Goal: Book appointment/travel/reservation

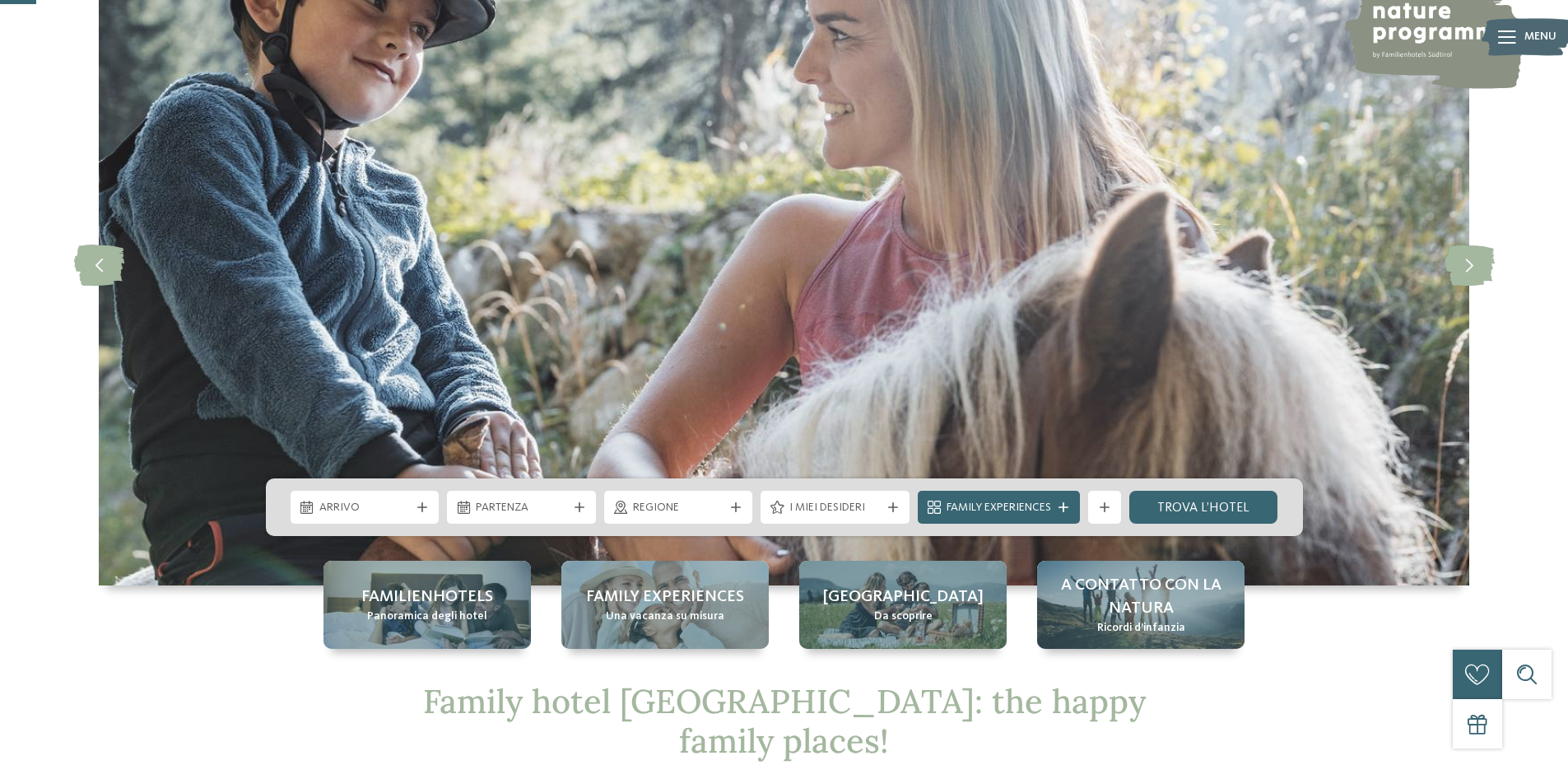
scroll to position [165, 0]
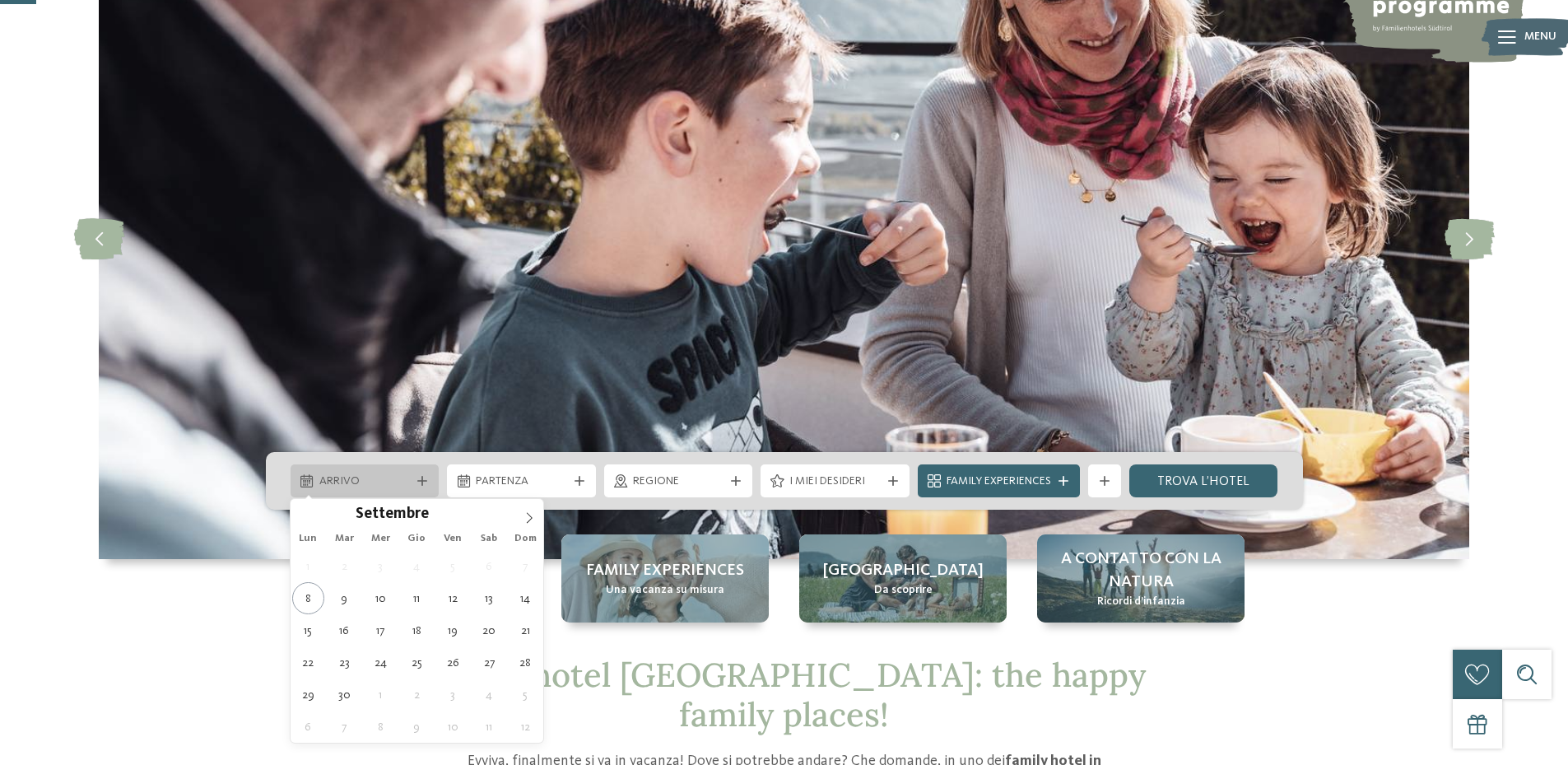
click at [411, 486] on div "Arrivo" at bounding box center [364, 481] width 99 height 18
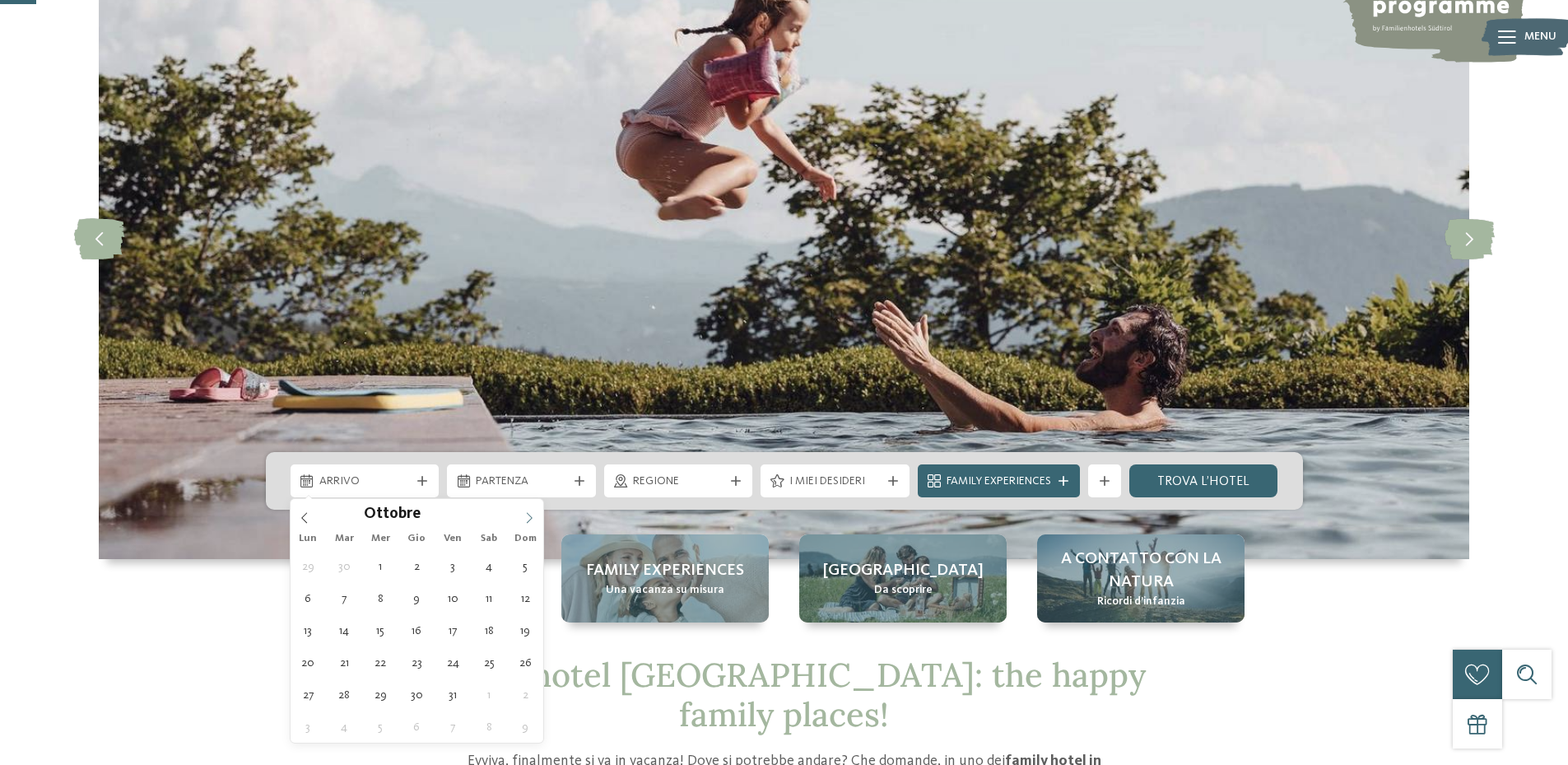
click at [524, 519] on icon at bounding box center [529, 517] width 12 height 12
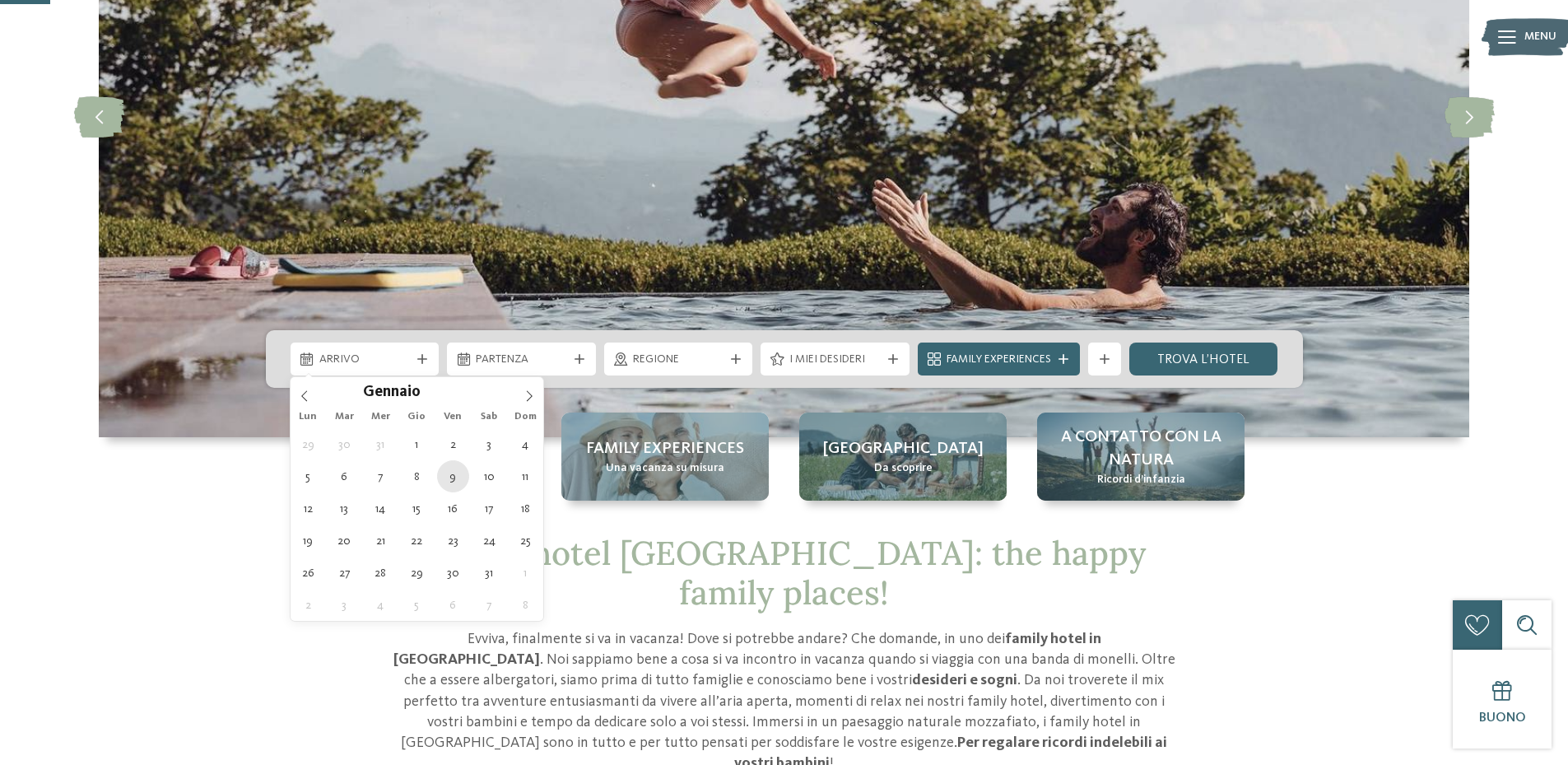
scroll to position [330, 0]
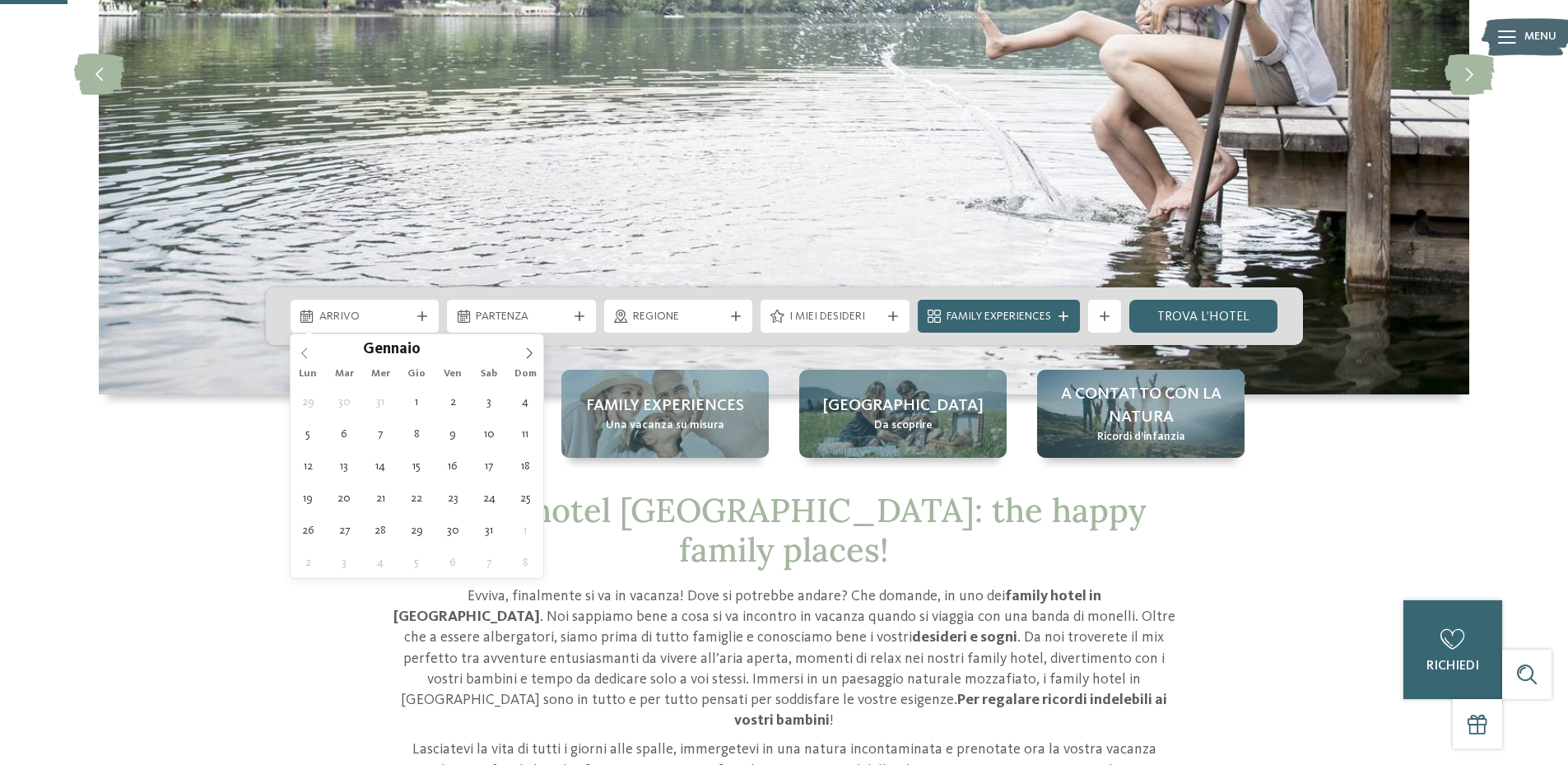
type input "****"
click at [302, 355] on icon at bounding box center [304, 352] width 12 height 12
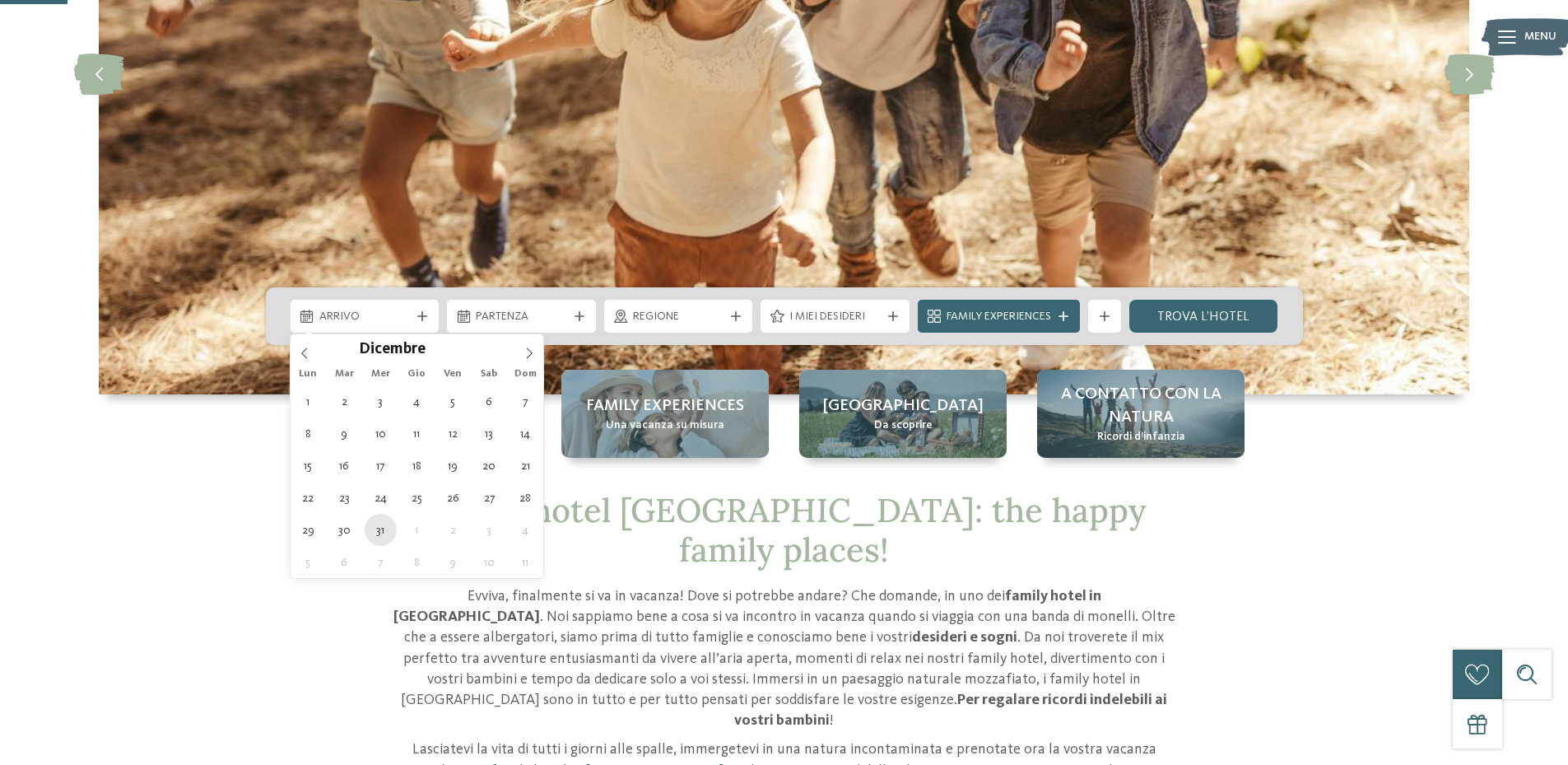
type div "[DATE]"
type input "****"
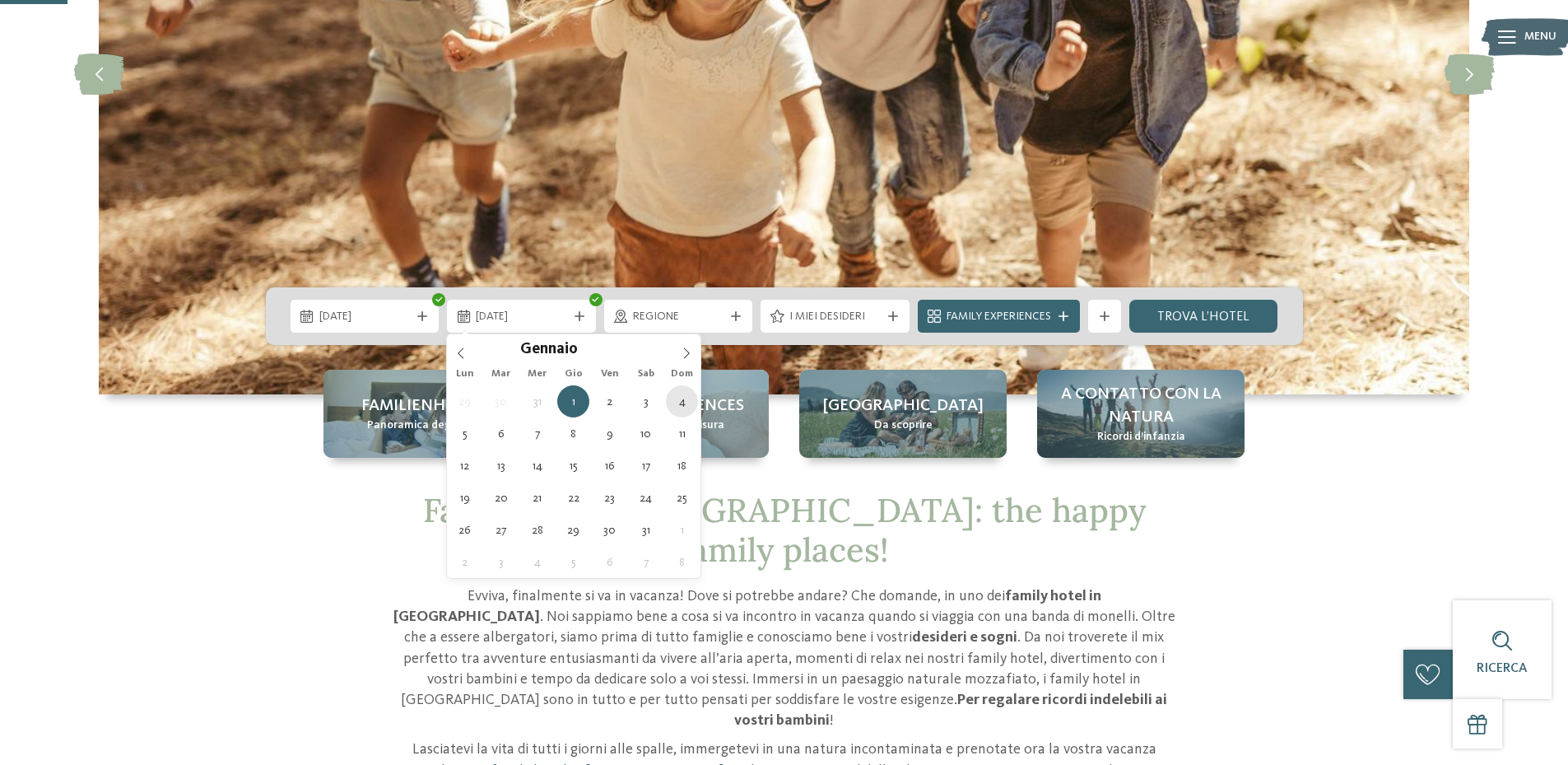
type div "[DATE]"
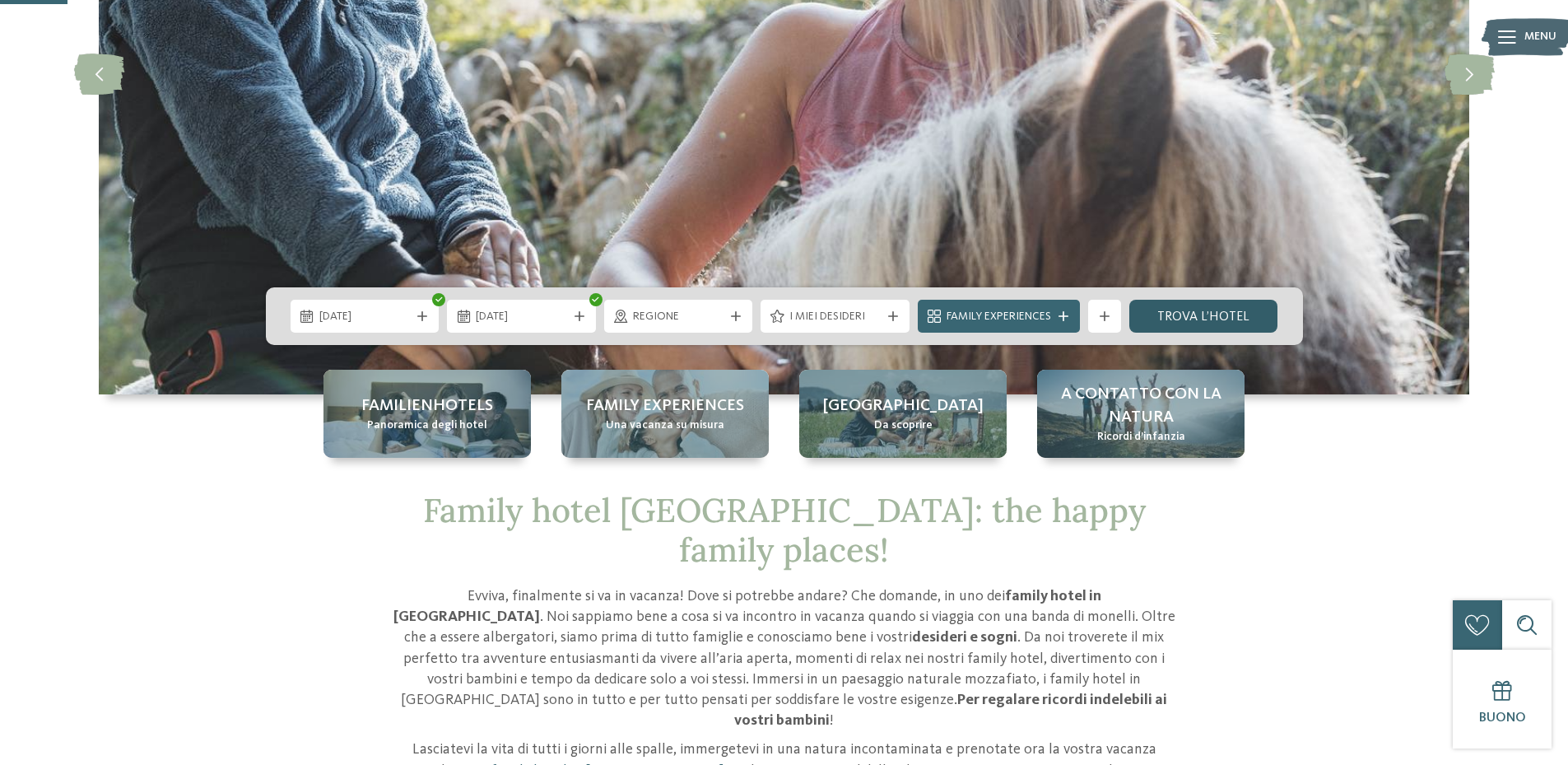
click at [1194, 318] on link "trova l’hotel" at bounding box center [1204, 316] width 149 height 33
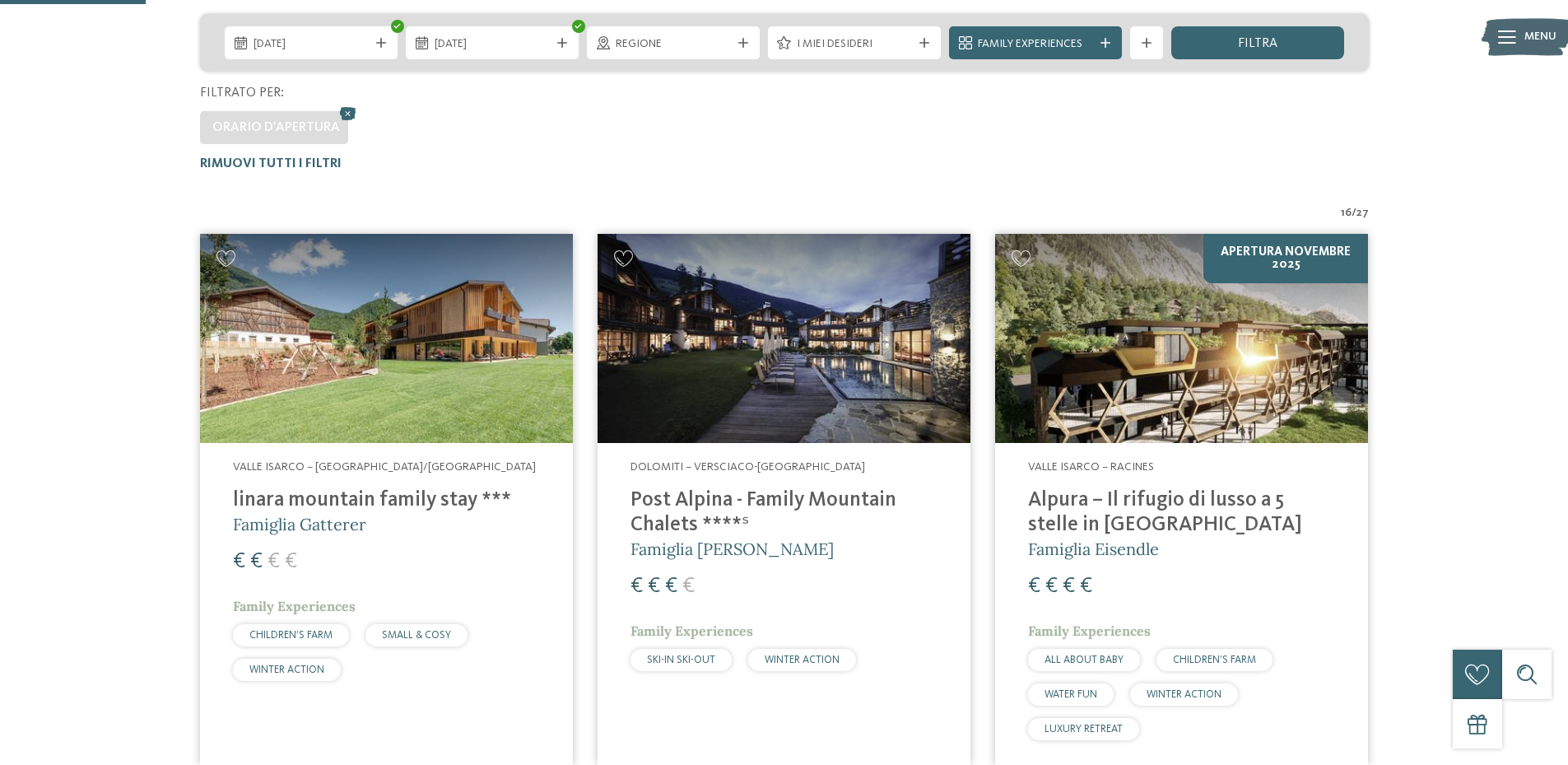
scroll to position [375, 0]
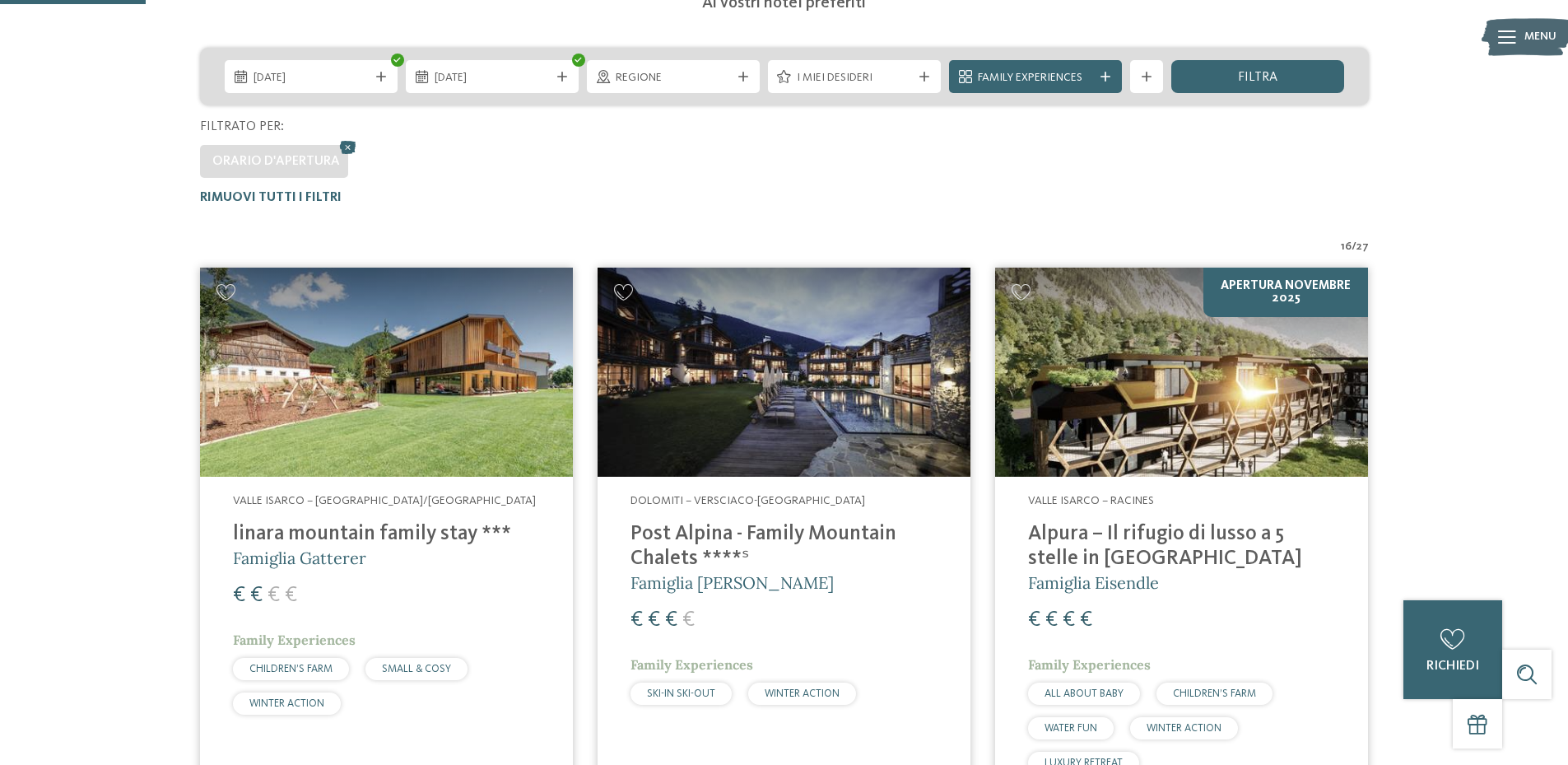
click at [784, 400] on img at bounding box center [783, 372] width 372 height 209
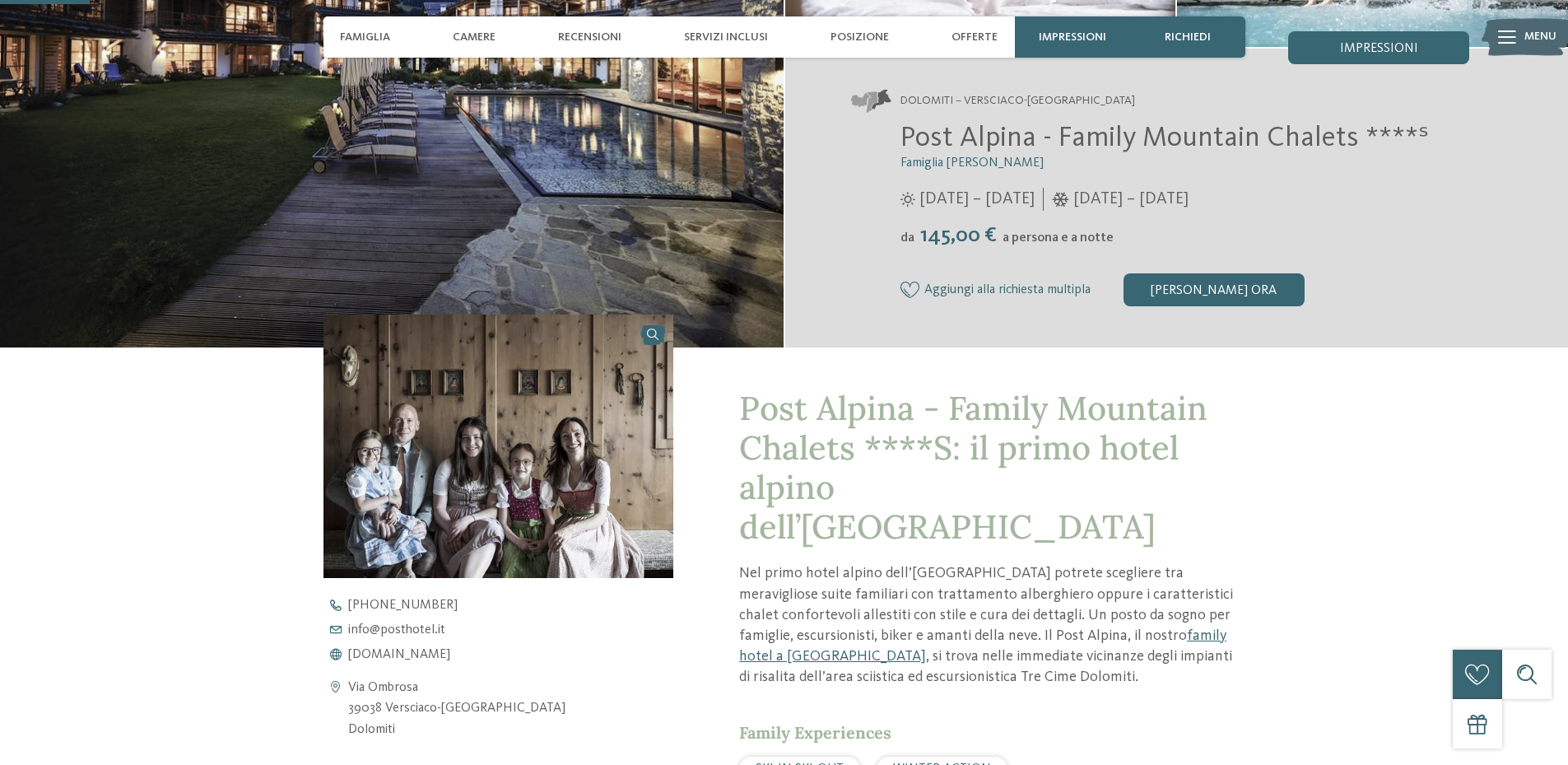
scroll to position [330, 0]
